Goal: Information Seeking & Learning: Learn about a topic

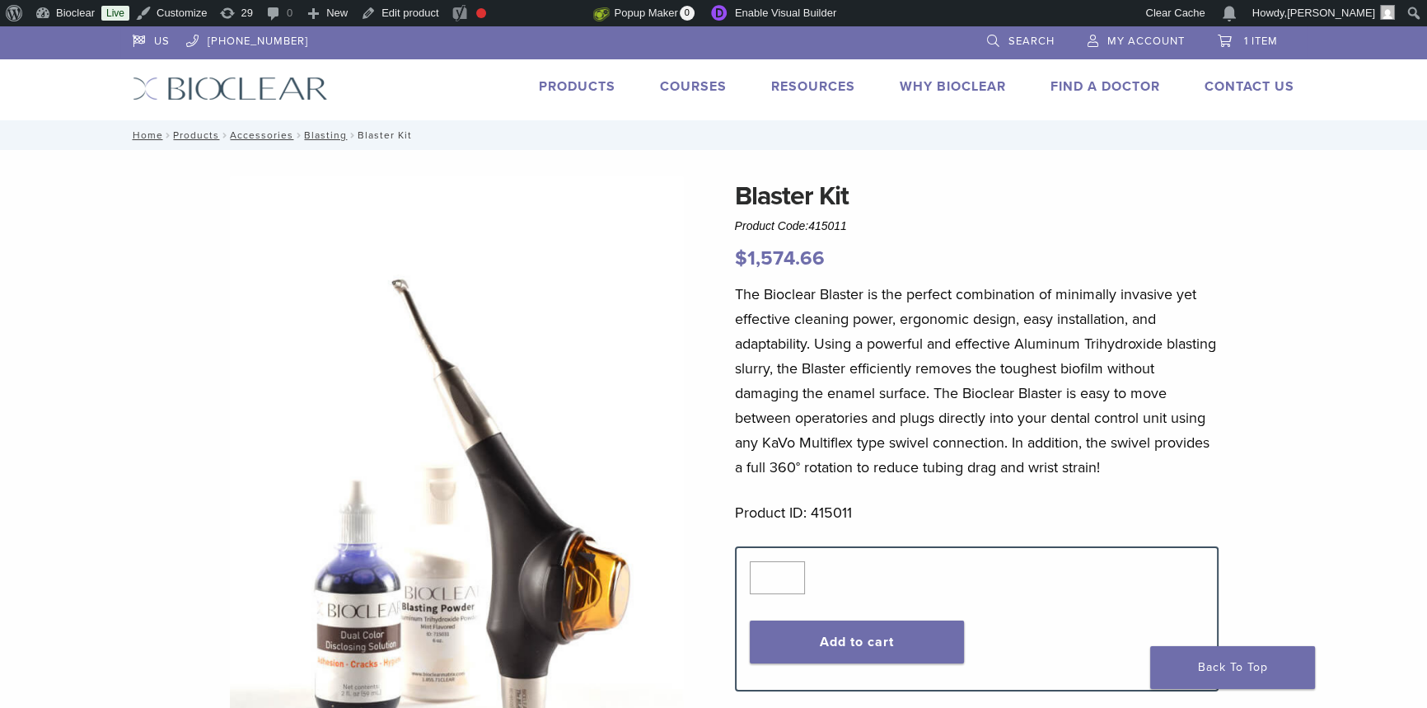
click at [599, 82] on link "Products" at bounding box center [577, 86] width 77 height 16
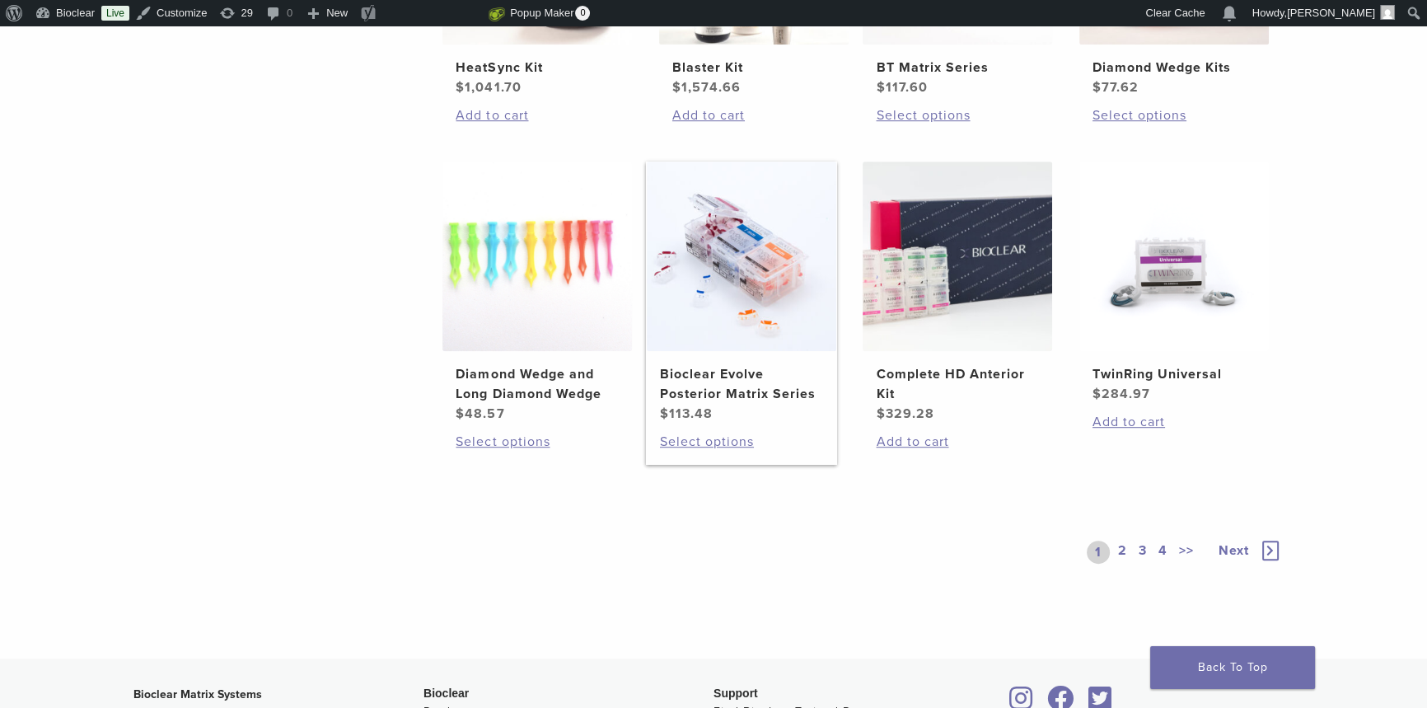
scroll to position [1198, 0]
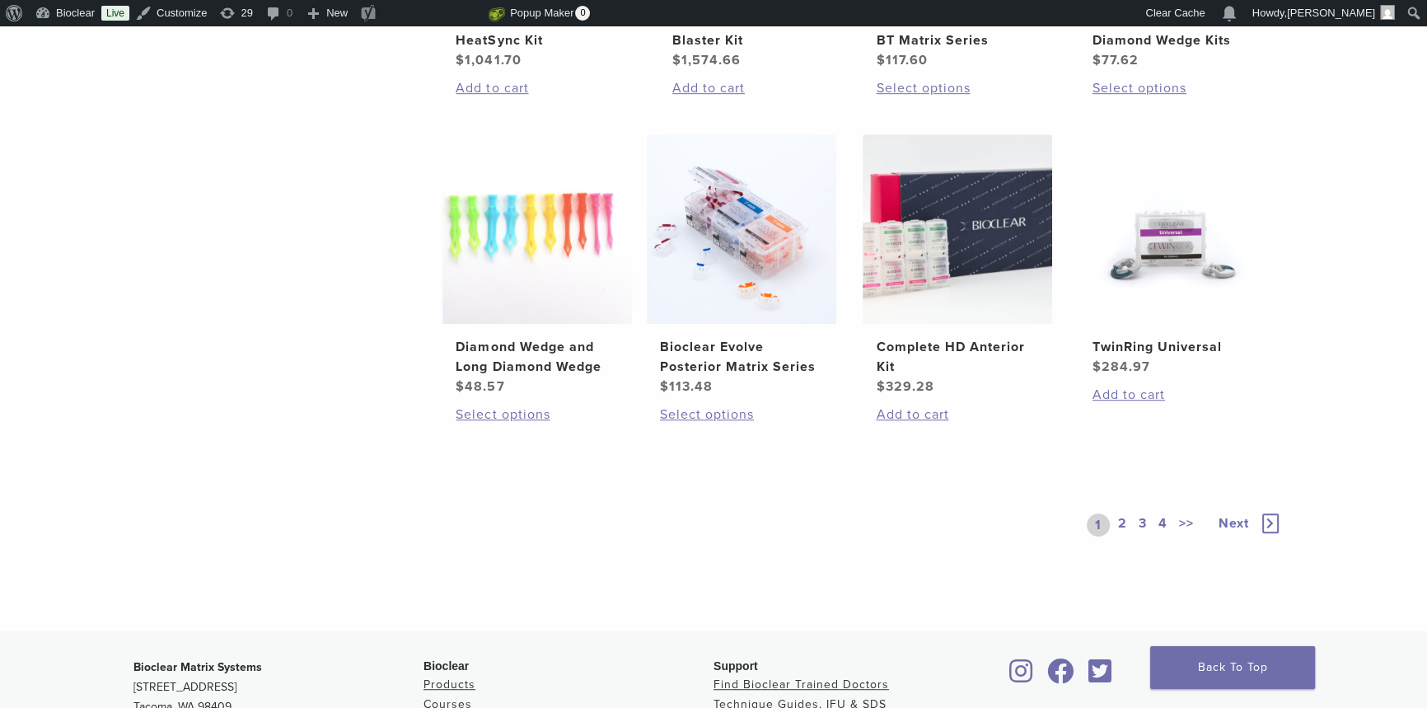
click at [1123, 520] on link "2" at bounding box center [1122, 524] width 16 height 23
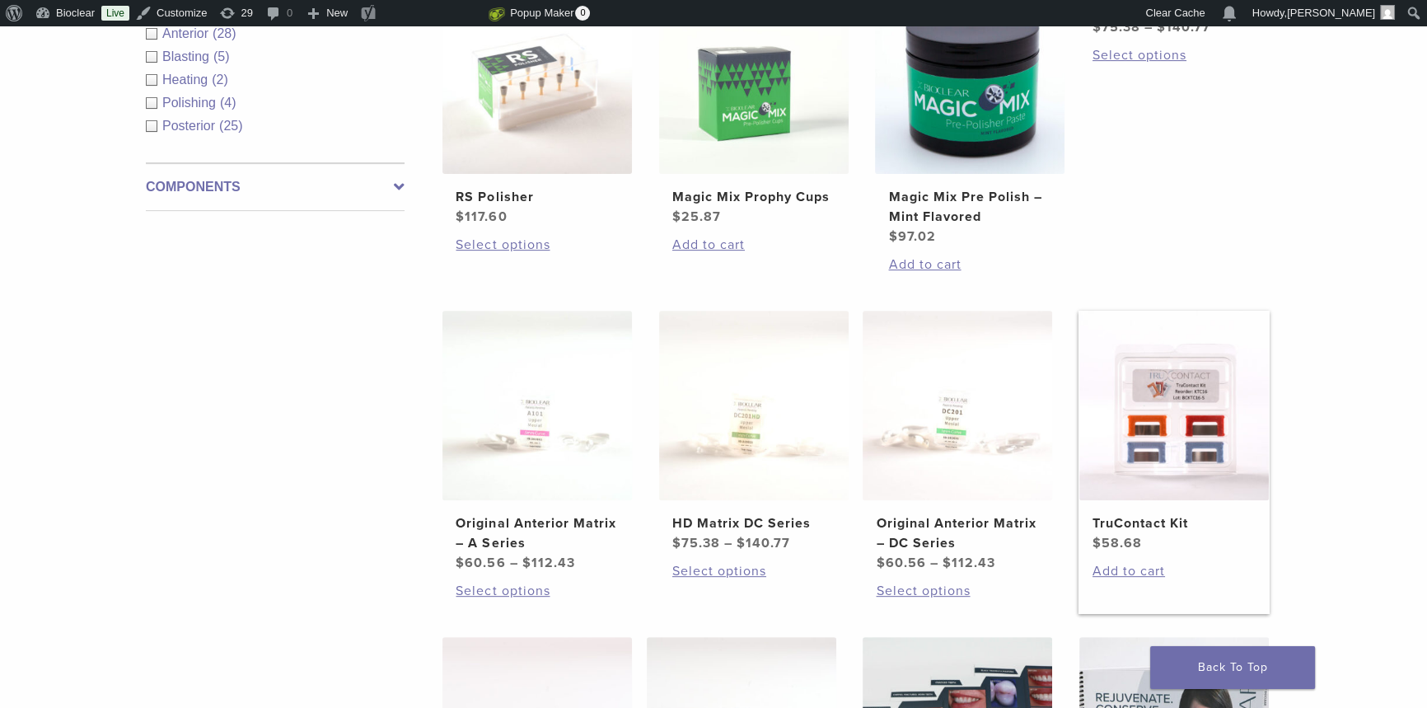
scroll to position [898, 0]
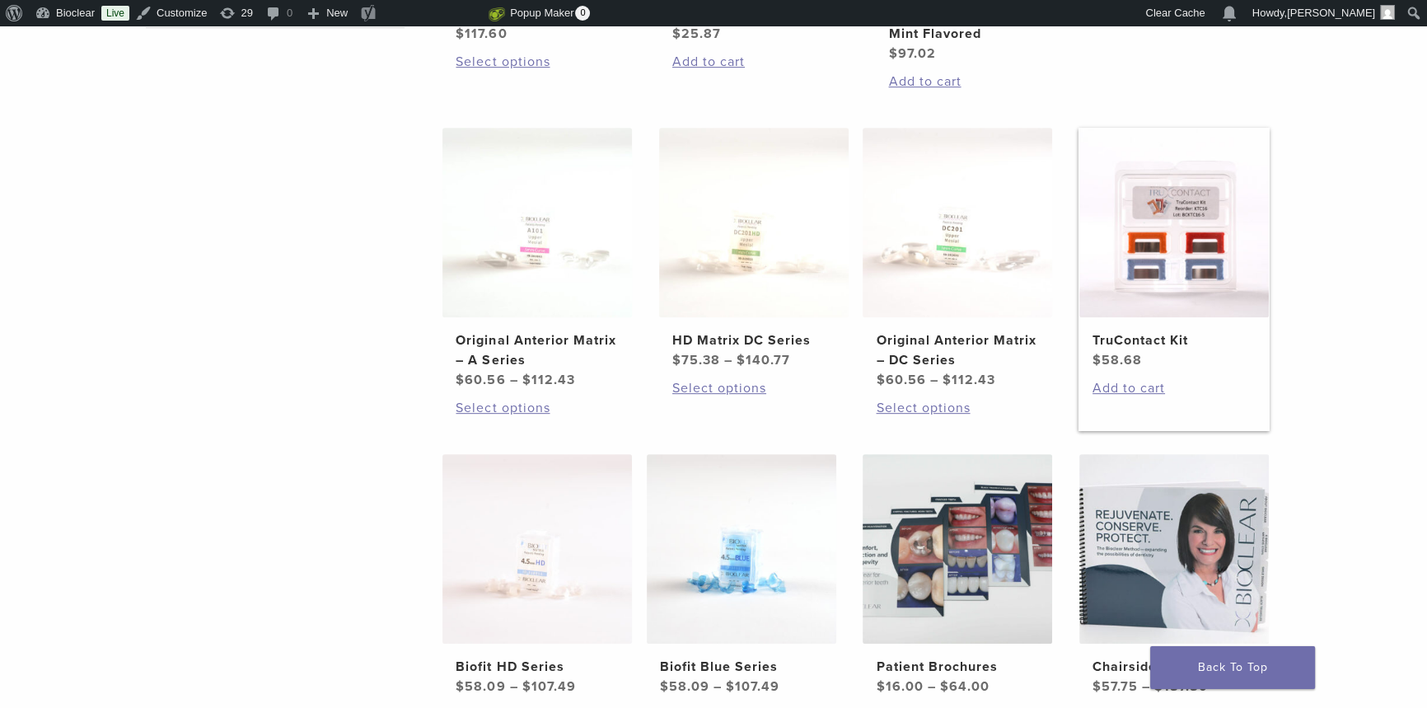
click at [1222, 337] on h2 "TruContact Kit" at bounding box center [1173, 340] width 163 height 20
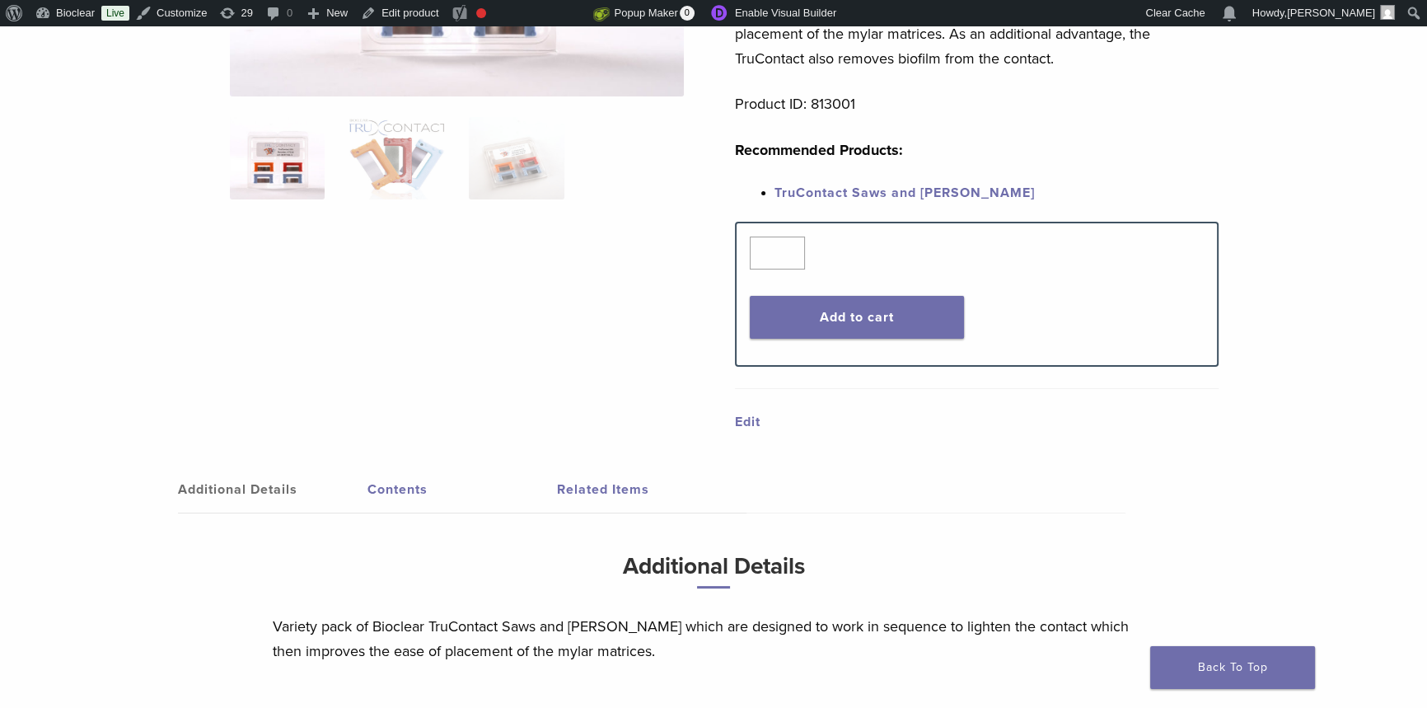
scroll to position [374, 0]
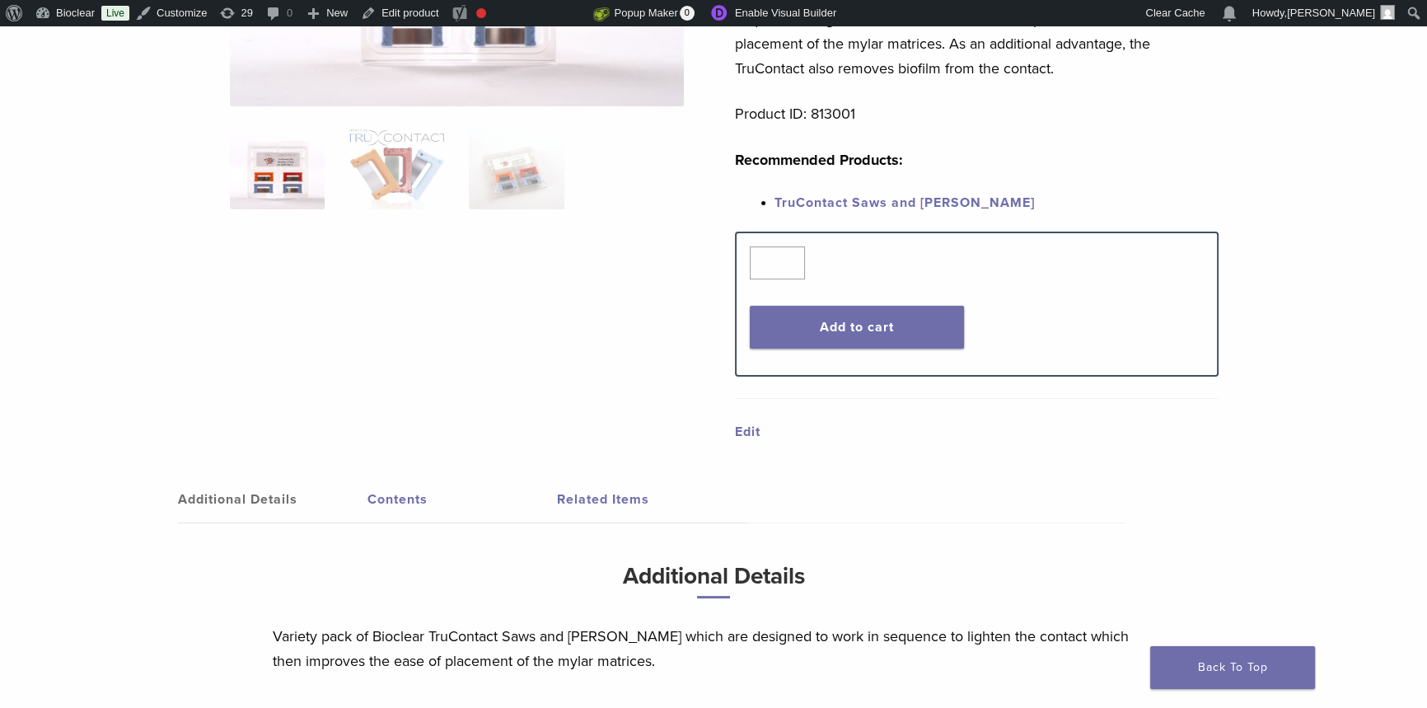
click at [859, 201] on link "TruContact Saws and [PERSON_NAME]" at bounding box center [904, 202] width 260 height 16
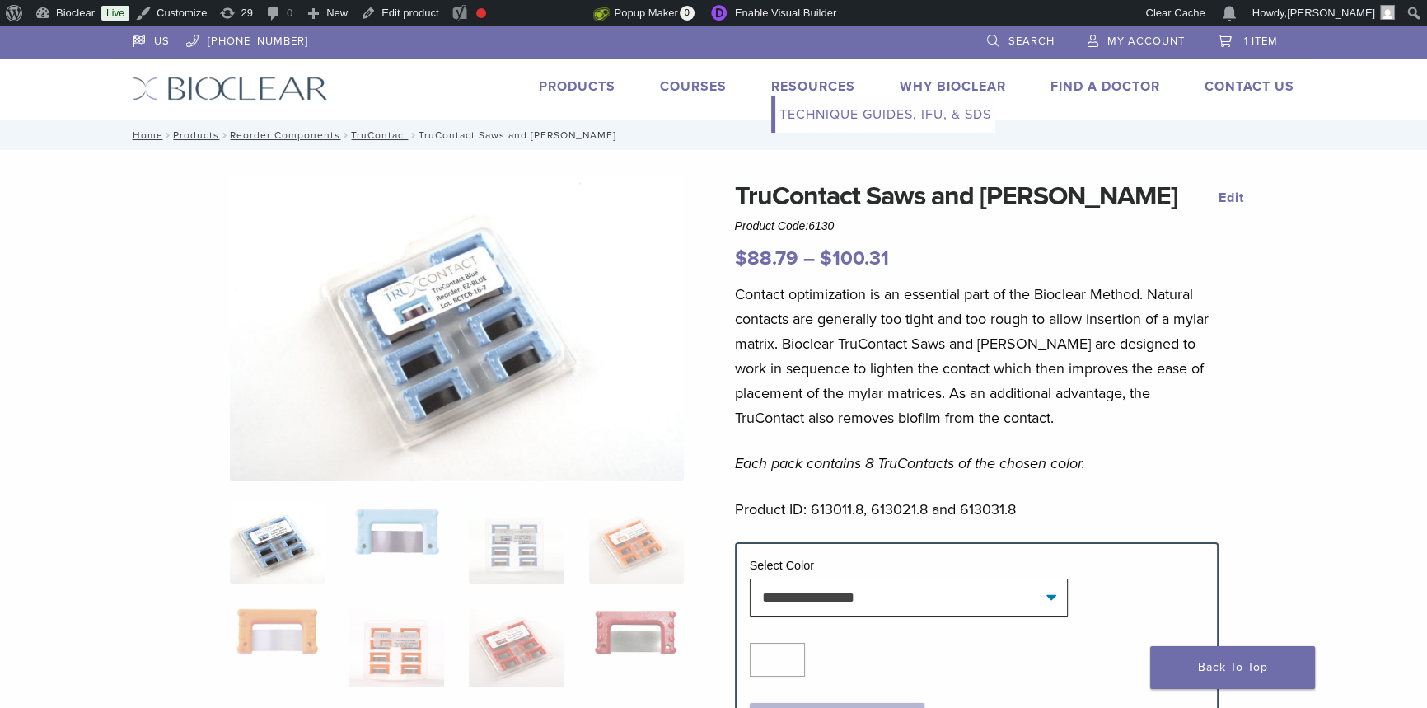
click at [820, 110] on link "Technique Guides, IFU, & SDS" at bounding box center [885, 114] width 220 height 36
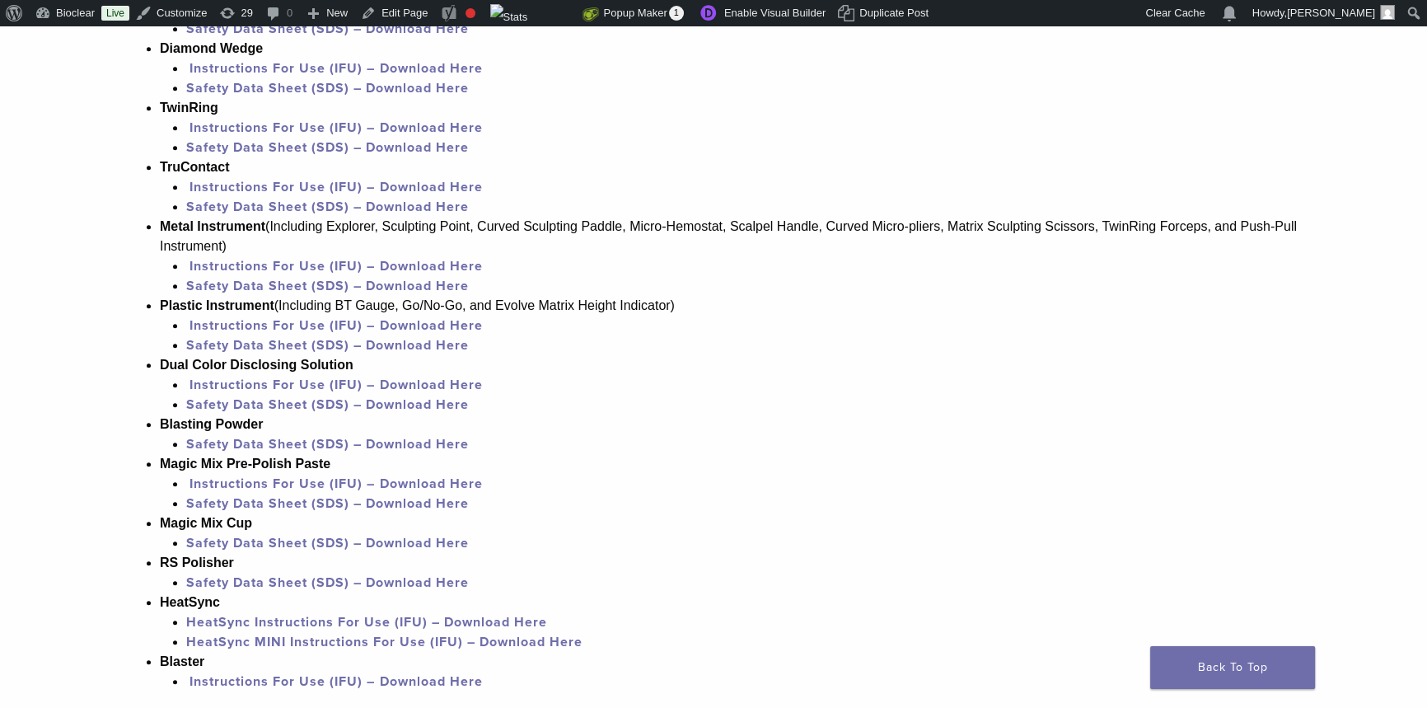
scroll to position [1198, 0]
